Goal: Task Accomplishment & Management: Complete application form

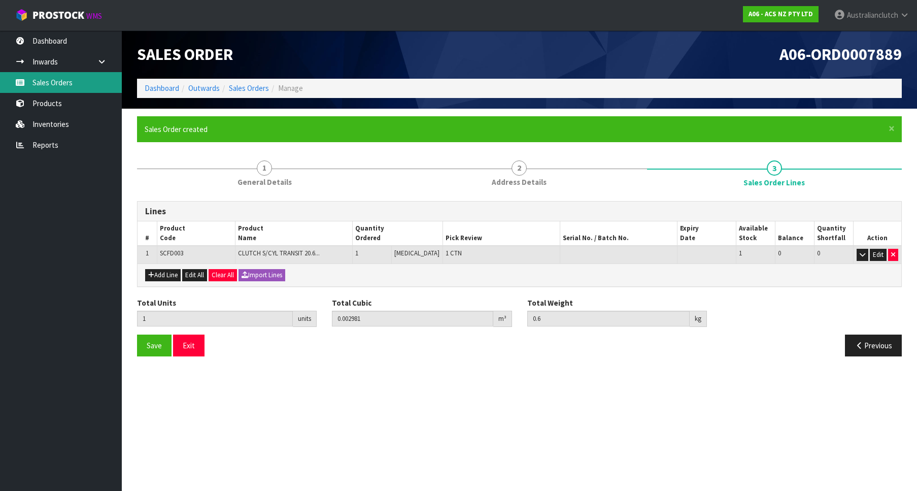
click at [65, 77] on link "Sales Orders" at bounding box center [61, 82] width 122 height 21
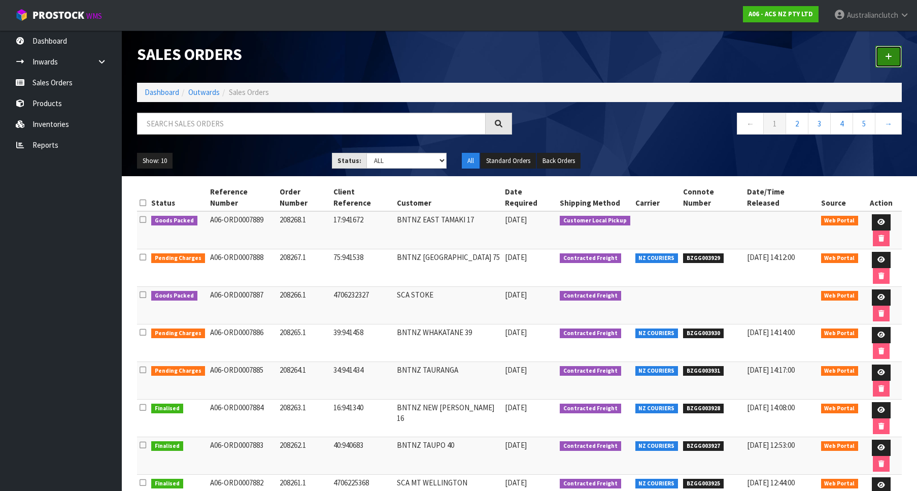
click at [893, 51] on link at bounding box center [888, 57] width 26 height 22
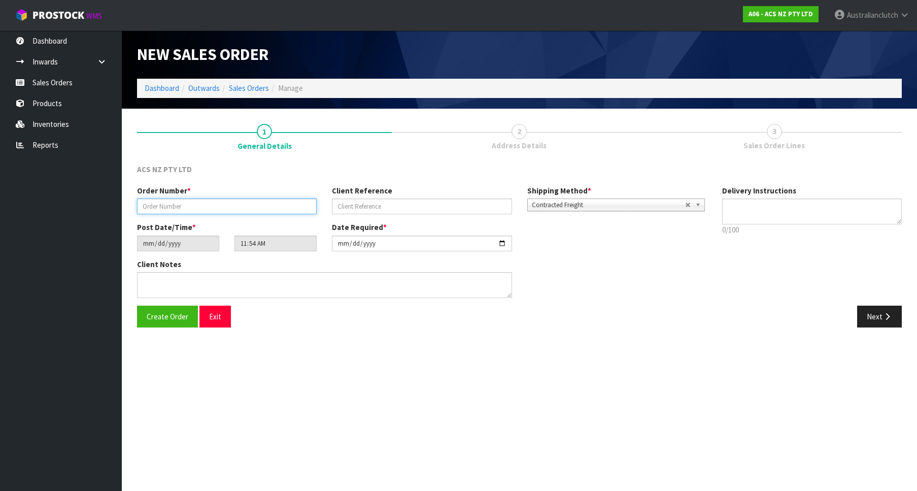
click at [197, 212] on input "text" at bounding box center [227, 206] width 180 height 16
paste input "208269.1"
type input "208269.1"
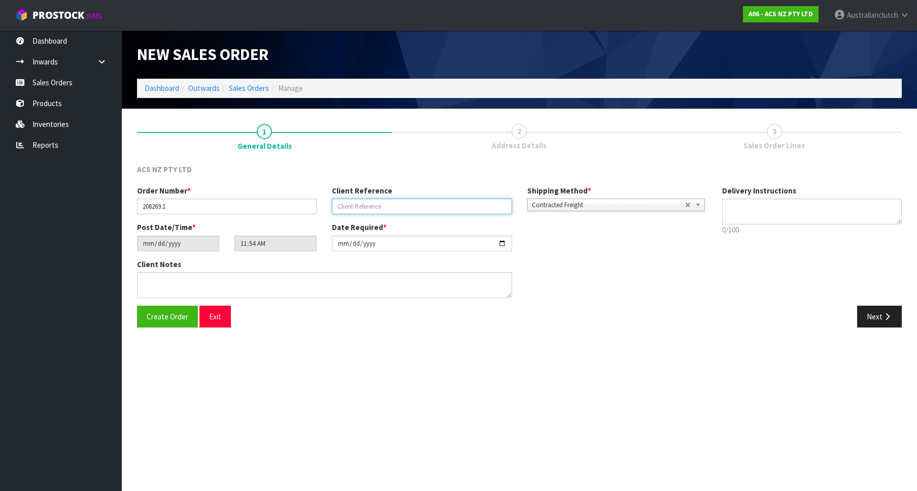
click at [378, 203] on input "text" at bounding box center [422, 206] width 180 height 16
paste input "4706234217"
type input "4706234217"
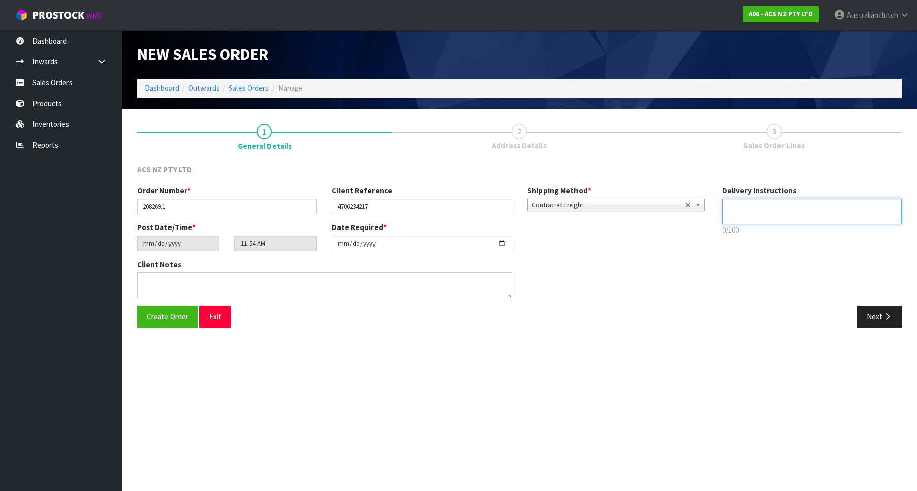
click at [758, 211] on textarea at bounding box center [812, 211] width 180 height 26
type textarea "PLEASE SEND VIA NZC"
click at [885, 306] on button "Next" at bounding box center [879, 316] width 45 height 22
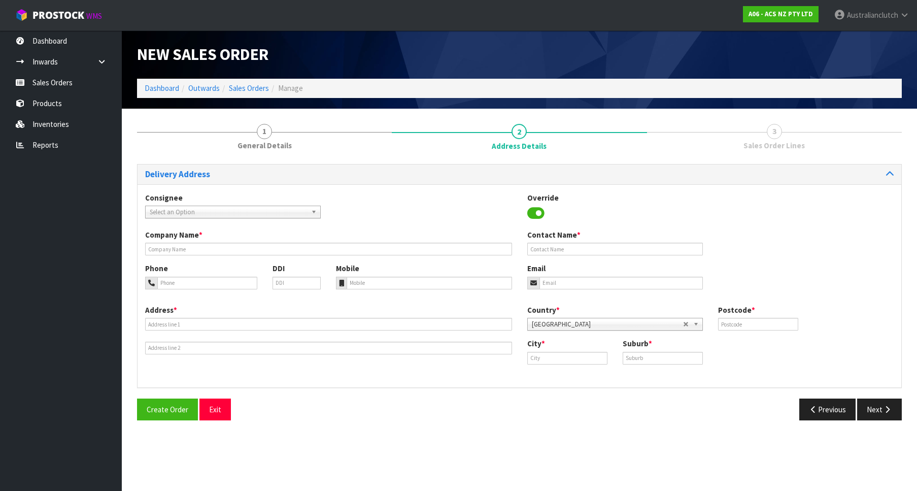
click at [252, 218] on div "Select an Option" at bounding box center [233, 211] width 176 height 13
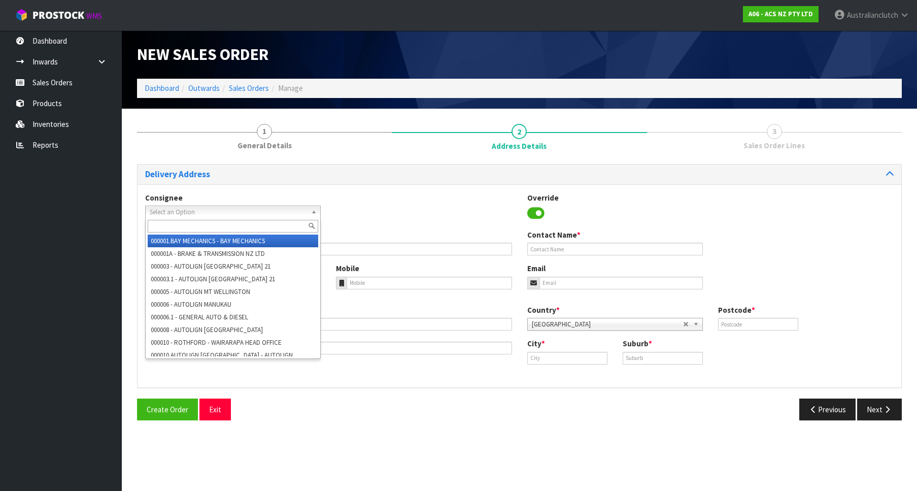
type input "4"
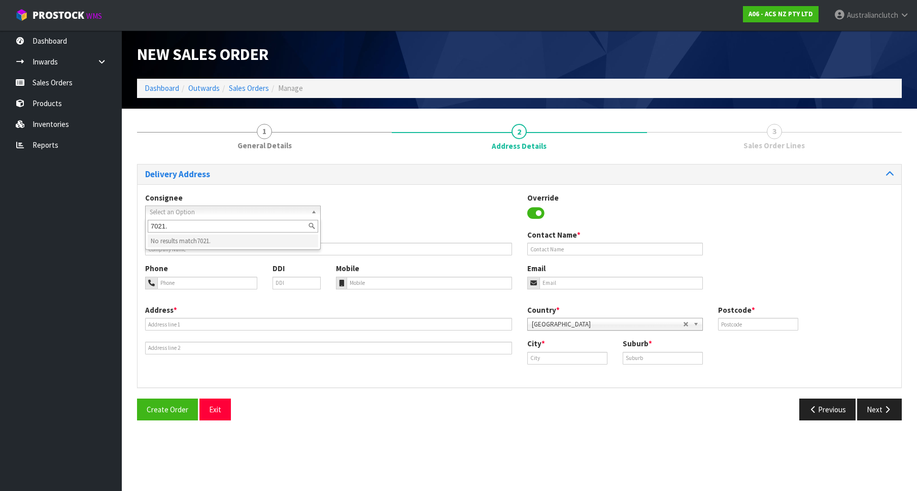
type input "7021"
type input "SCA [PERSON_NAME]"
type input "07 848 1270"
type input "[EMAIL_ADDRESS][DOMAIN_NAME]"
type input "[STREET_ADDRESS]"
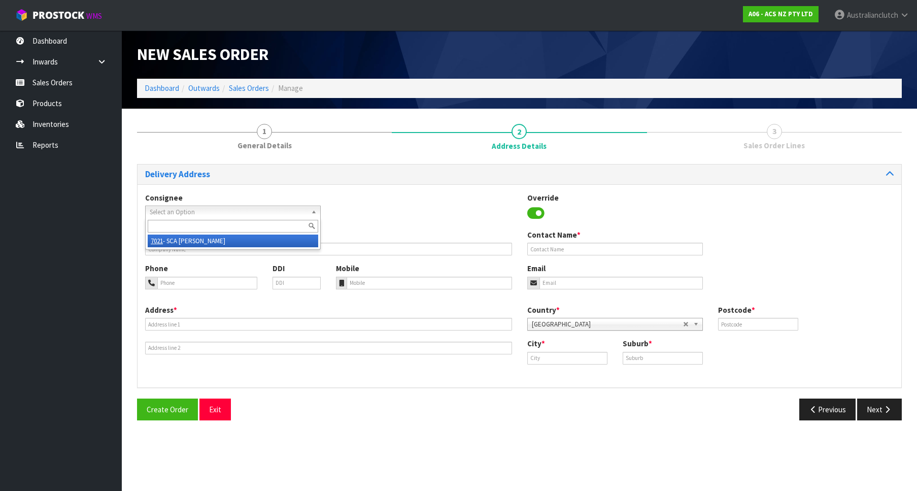
type input "3200"
type input "[PERSON_NAME]"
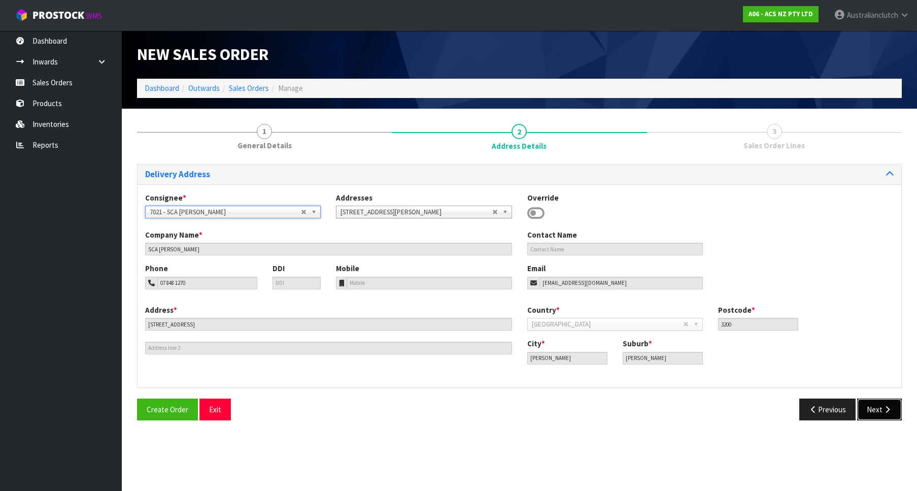
click at [879, 408] on button "Next" at bounding box center [879, 409] width 45 height 22
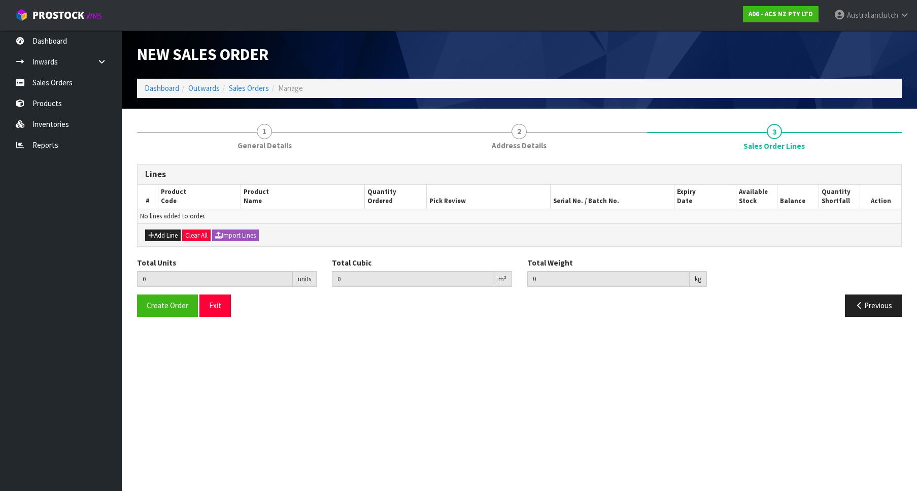
click at [175, 226] on div "Add Line Clear All Import Lines" at bounding box center [518, 234] width 763 height 23
click at [172, 228] on div "Add Line Clear All Import Lines" at bounding box center [518, 234] width 763 height 23
click at [169, 233] on button "Add Line" at bounding box center [163, 235] width 36 height 12
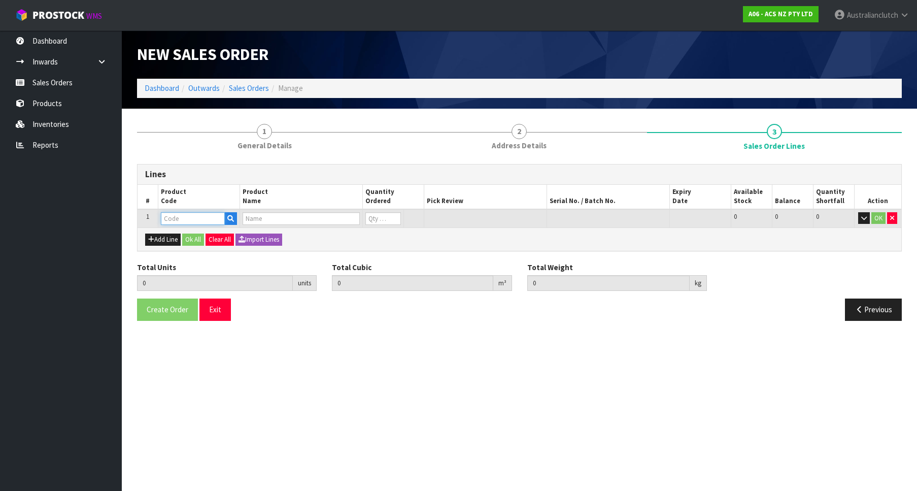
click at [174, 214] on input "text" at bounding box center [193, 218] width 64 height 13
paste input "SCTY062"
type input "SCTY062"
type input "0.000000"
type input "0.000"
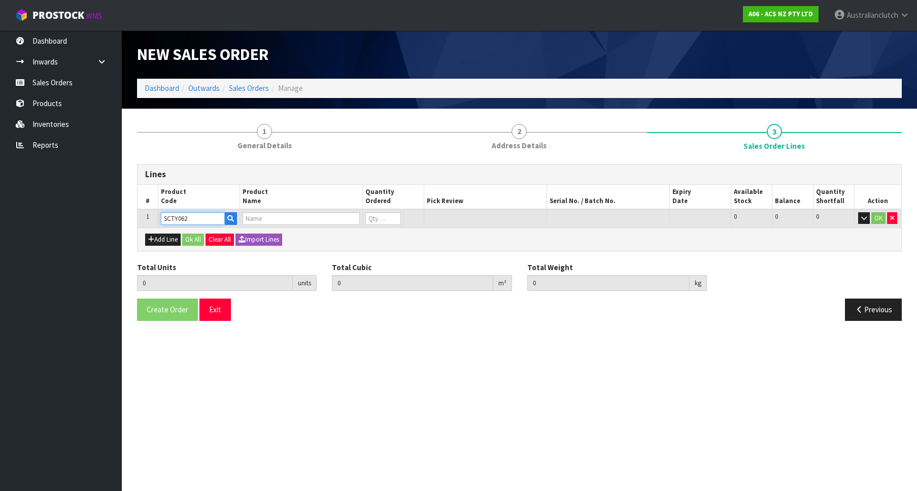
type input "CLUTCH S/CYL TOYOTA"
type input "0"
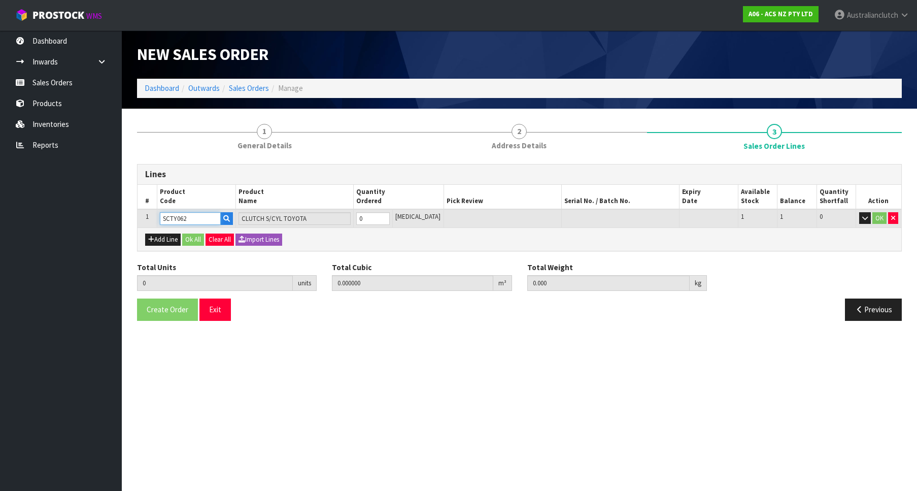
type input "1"
type input "0.000787"
type input "0.4"
type input "1"
click at [390, 217] on input "1" at bounding box center [372, 218] width 33 height 13
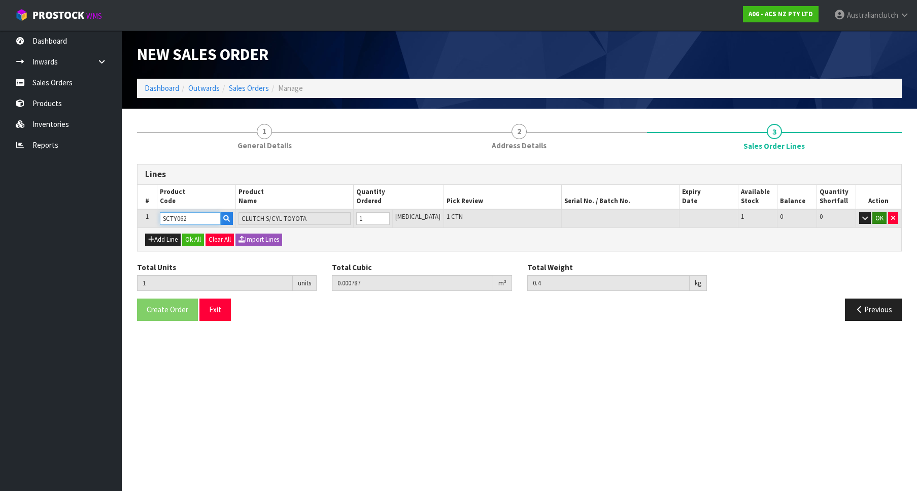
type input "SCTY062"
click at [880, 212] on button "OK" at bounding box center [879, 218] width 14 height 12
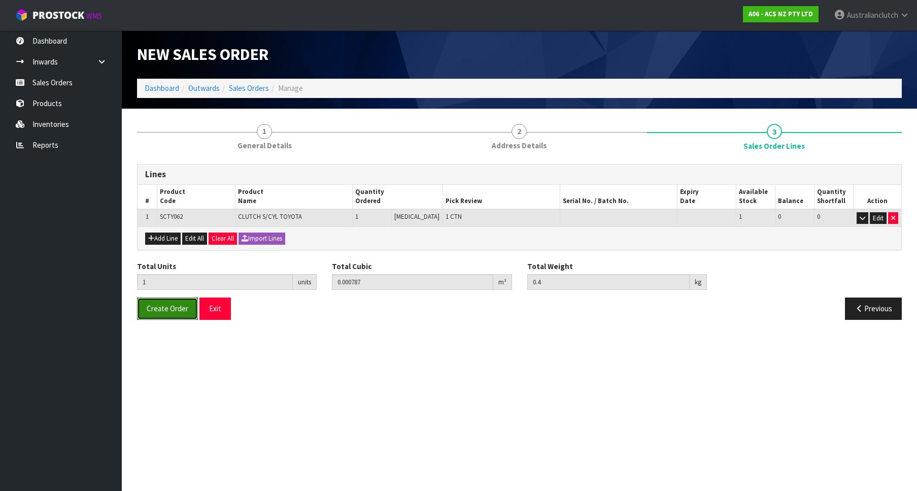
click at [172, 312] on span "Create Order" at bounding box center [168, 308] width 42 height 10
